Goal: Find contact information: Find contact information

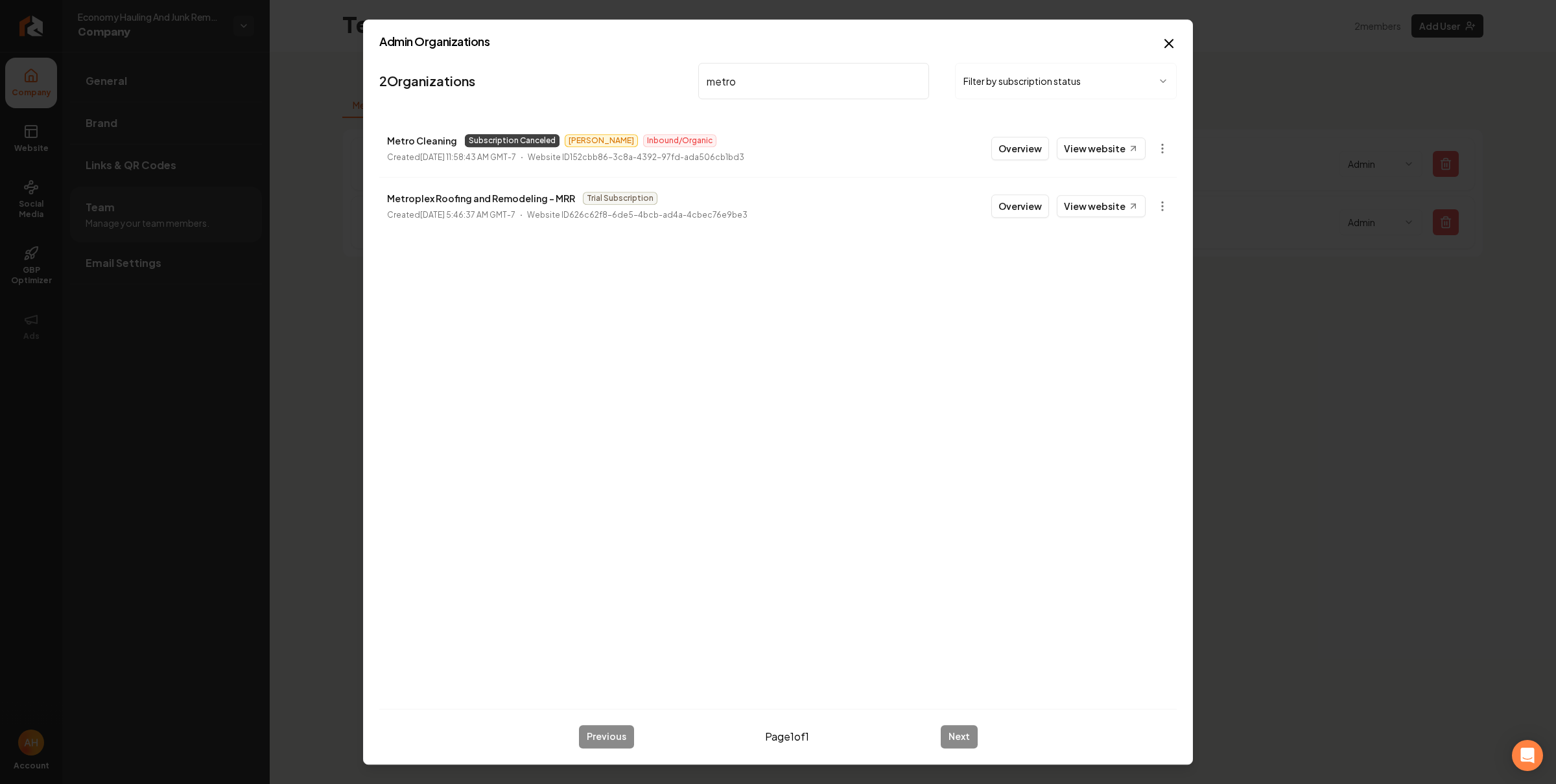
click at [746, 87] on input "metro" at bounding box center [814, 80] width 231 height 36
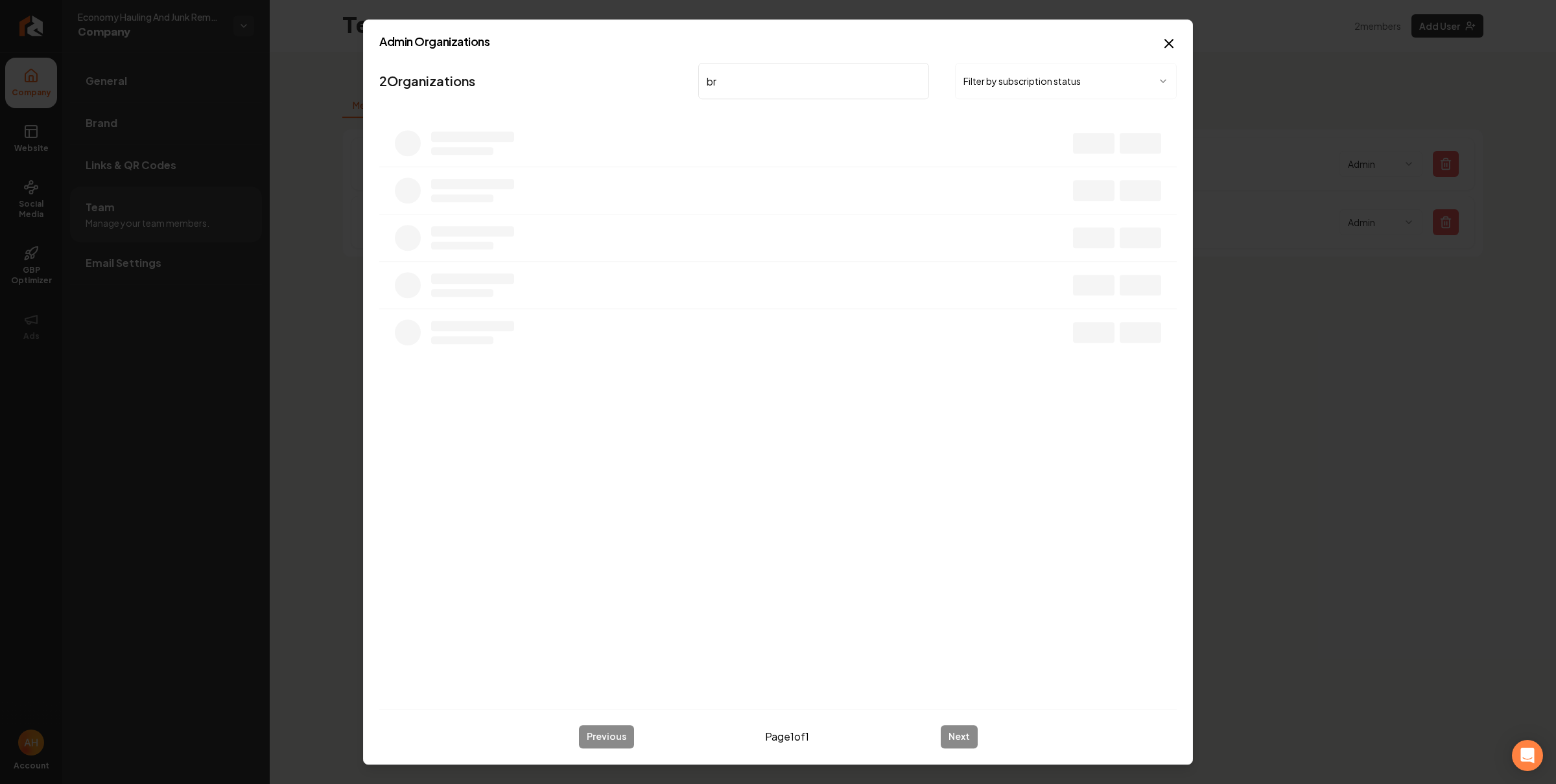
type input "b"
type input "csra"
click at [1080, 148] on link "View website" at bounding box center [1101, 148] width 89 height 22
click at [1009, 154] on button "Overview" at bounding box center [1020, 148] width 58 height 23
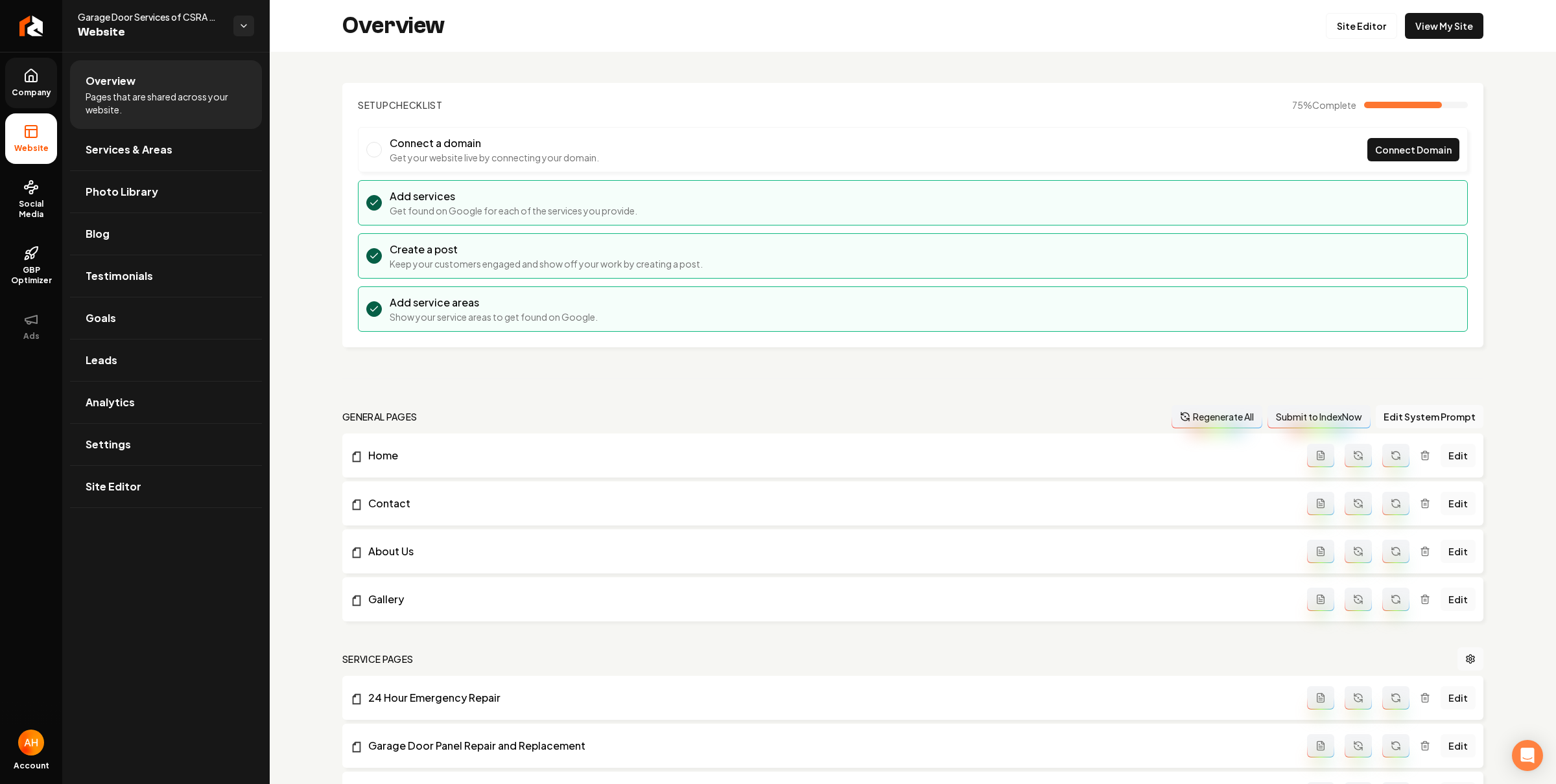
click at [36, 85] on link "Company" at bounding box center [31, 83] width 52 height 50
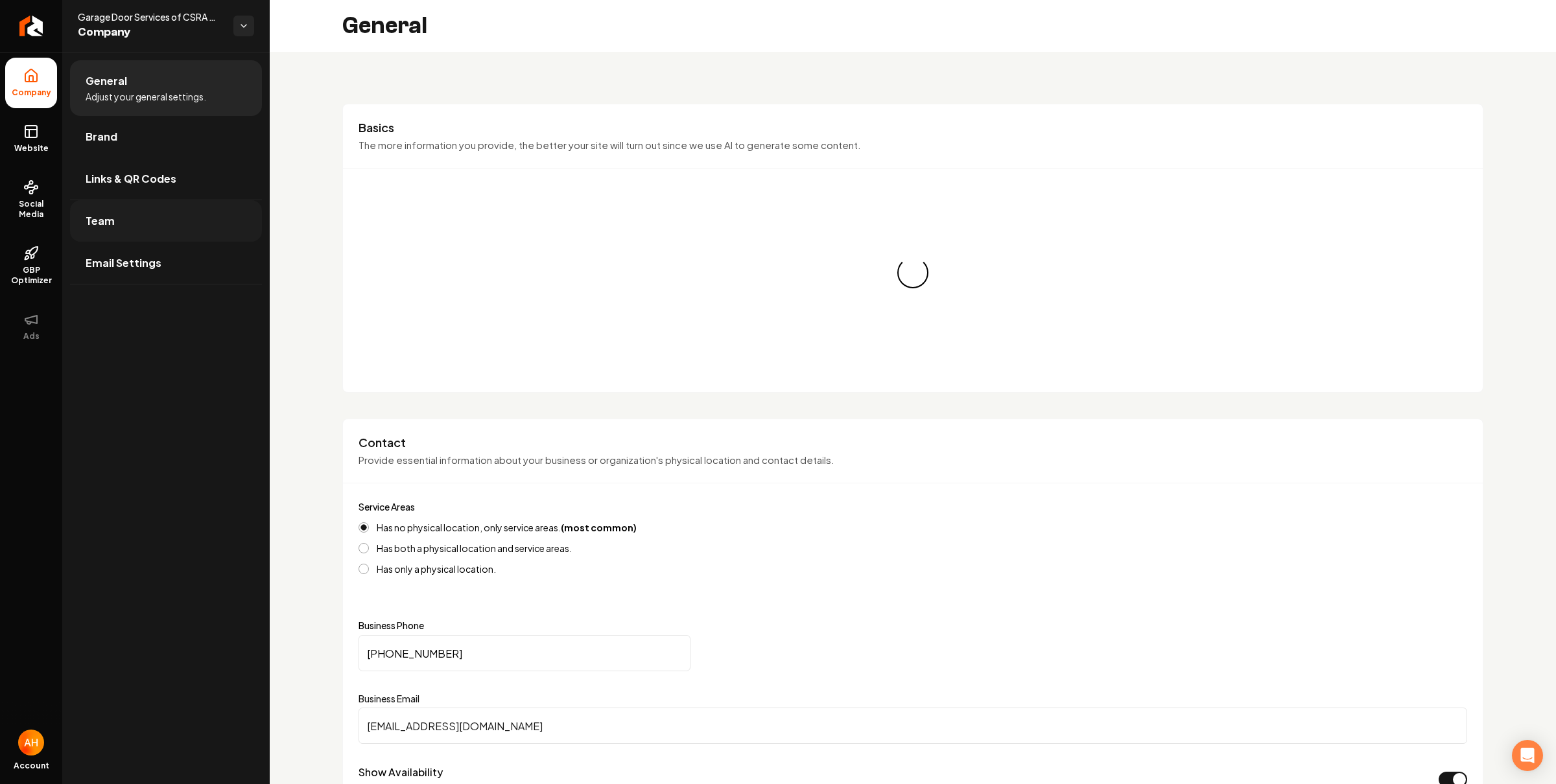
click at [175, 211] on link "Team" at bounding box center [166, 221] width 192 height 42
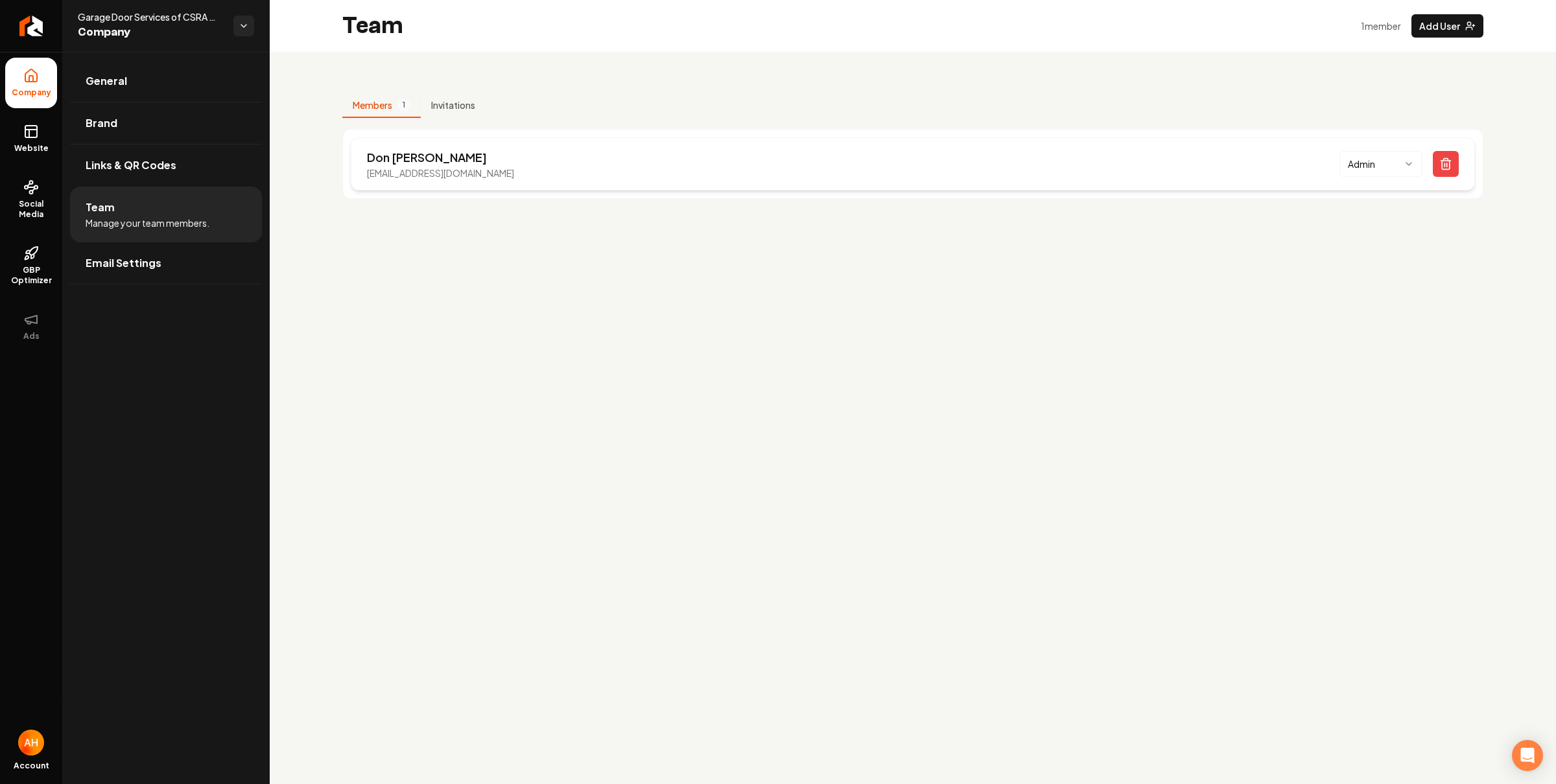
click at [431, 177] on p "[EMAIL_ADDRESS][DOMAIN_NAME]" at bounding box center [440, 173] width 147 height 13
click at [433, 175] on p "[EMAIL_ADDRESS][DOMAIN_NAME]" at bounding box center [440, 173] width 147 height 13
